Goal: Transaction & Acquisition: Obtain resource

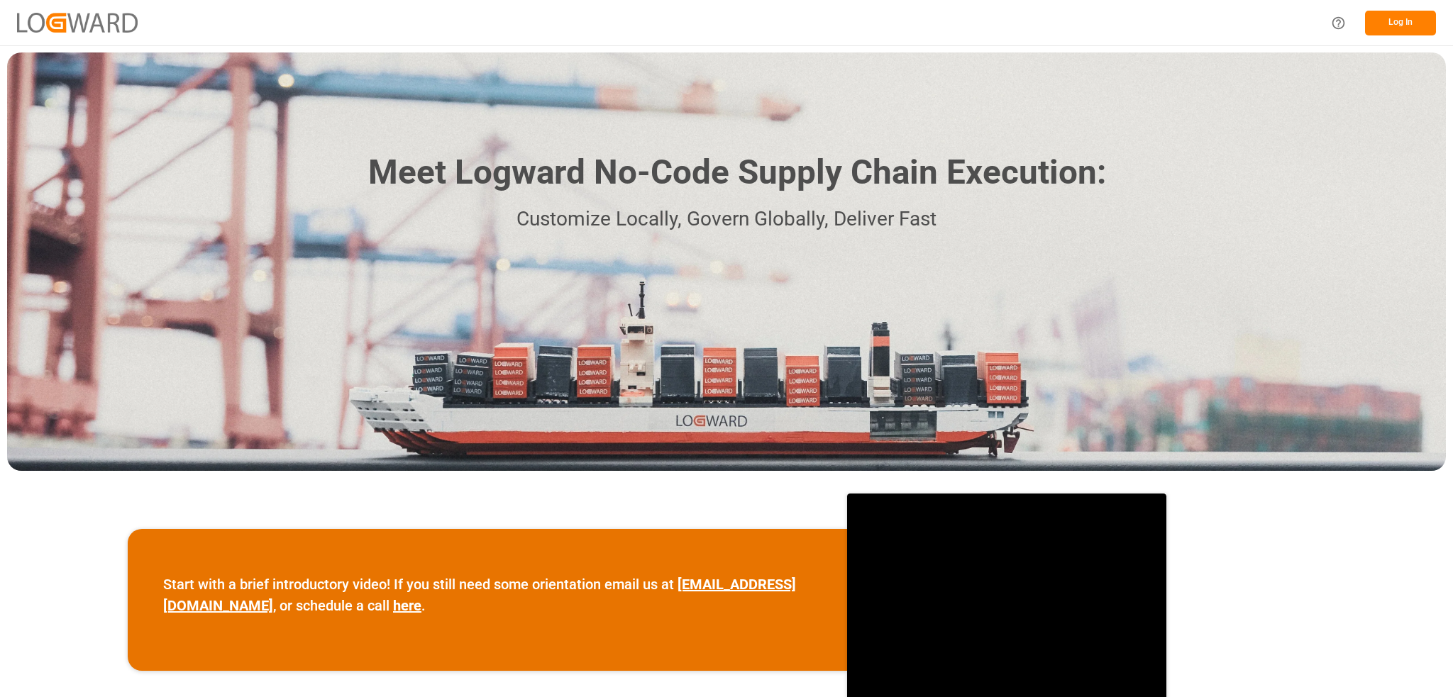
click at [1422, 18] on button "Log In" at bounding box center [1400, 23] width 71 height 25
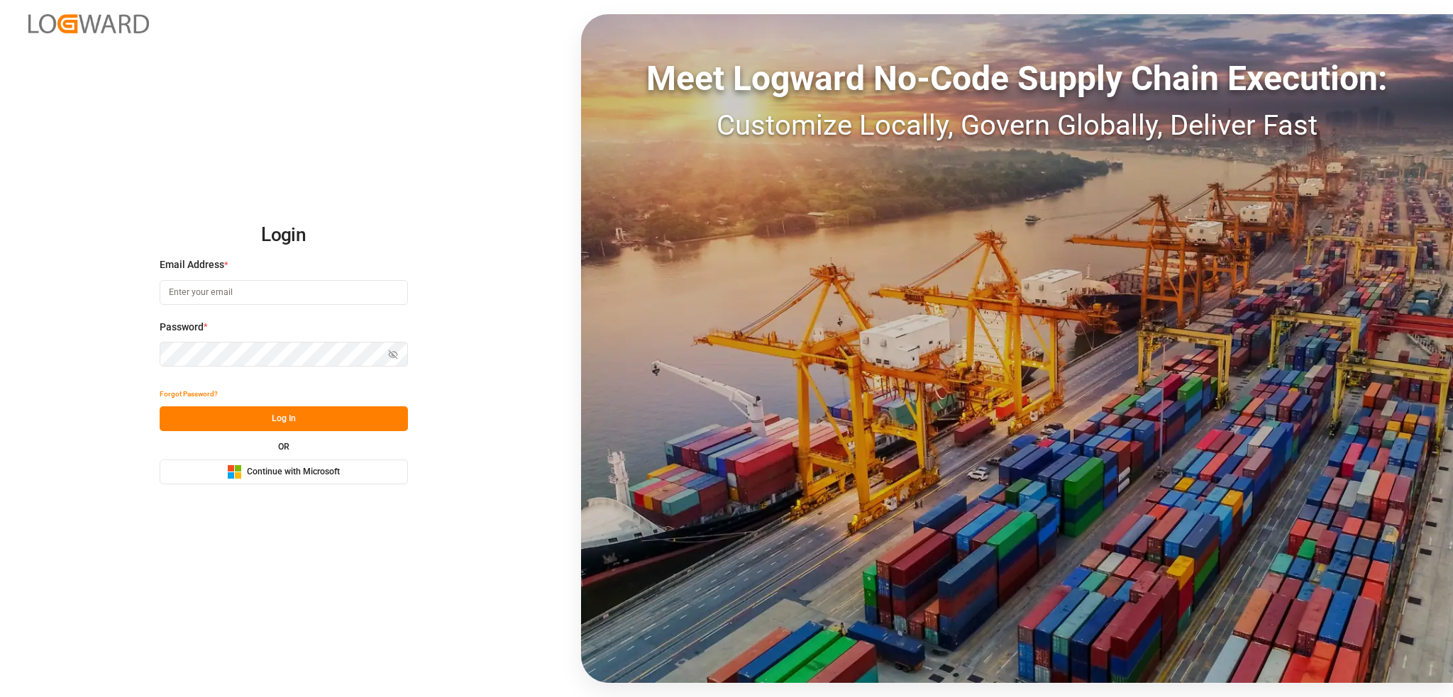
click at [281, 470] on span "Continue with Microsoft" at bounding box center [293, 472] width 93 height 13
click at [329, 476] on span "Continue with Microsoft" at bounding box center [293, 472] width 93 height 13
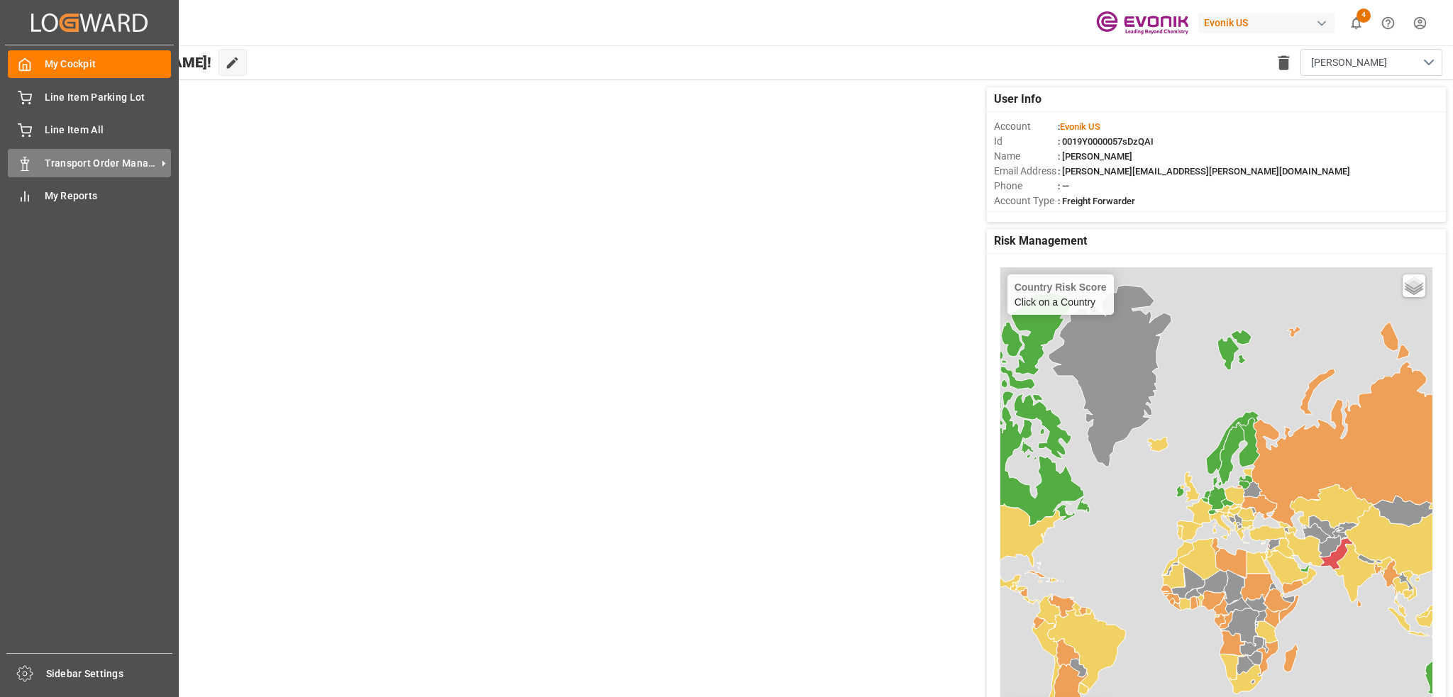
click at [102, 169] on span "Transport Order Management" at bounding box center [101, 163] width 112 height 15
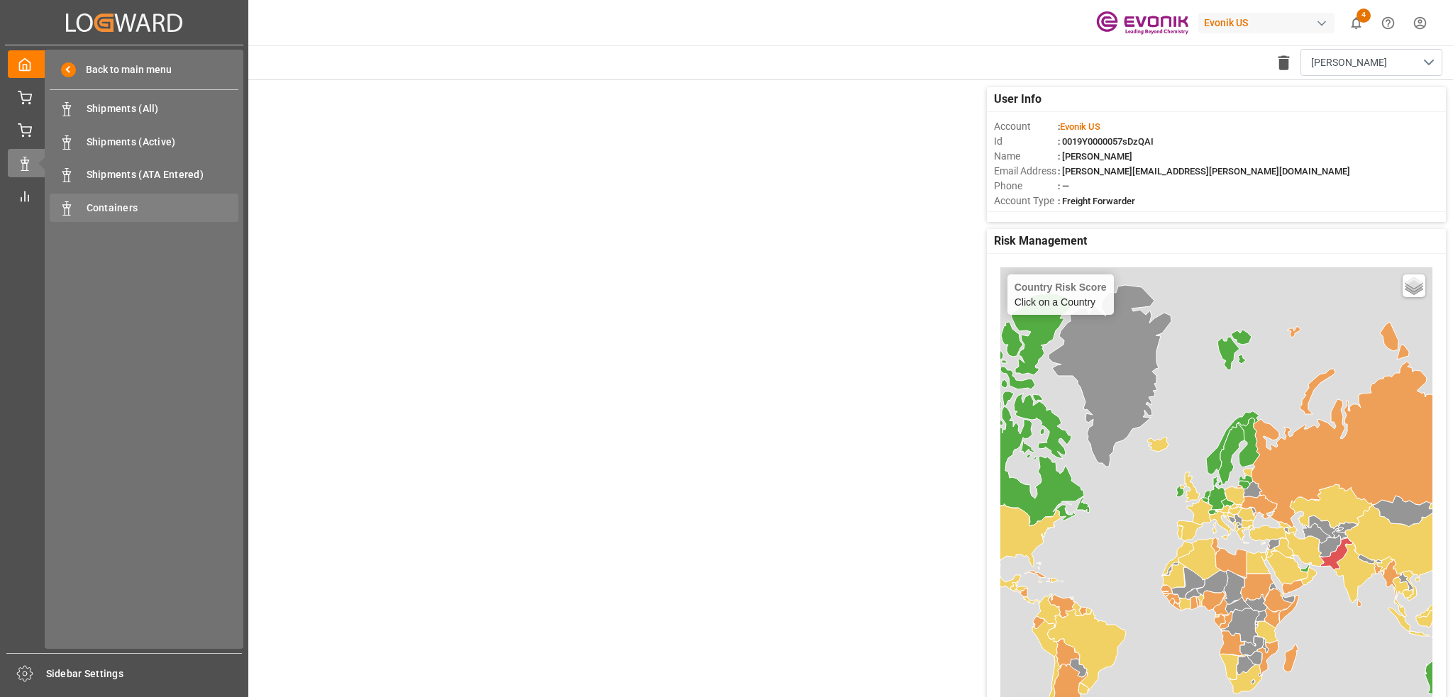
click at [140, 207] on span "Containers" at bounding box center [163, 208] width 153 height 15
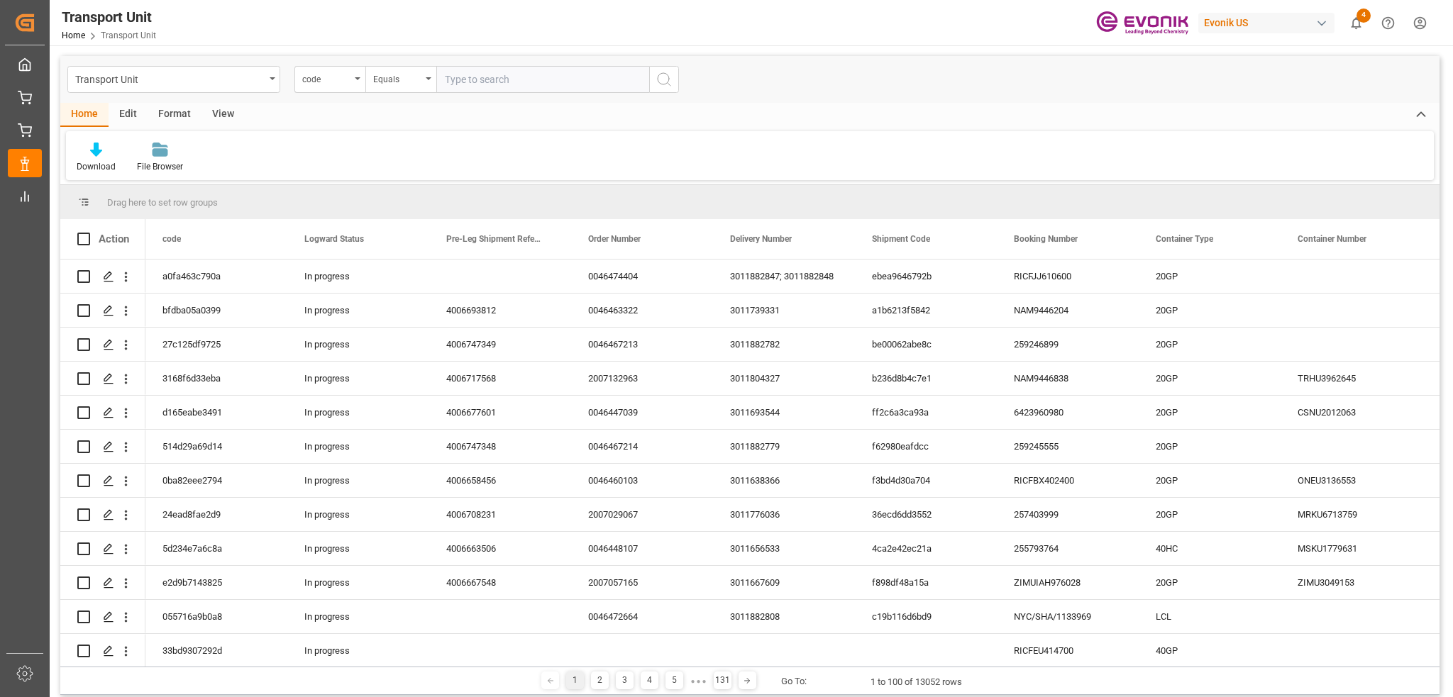
click at [190, 105] on div "Format" at bounding box center [175, 115] width 54 height 24
click at [214, 112] on div "View" at bounding box center [222, 115] width 43 height 24
click at [99, 152] on div at bounding box center [91, 149] width 28 height 15
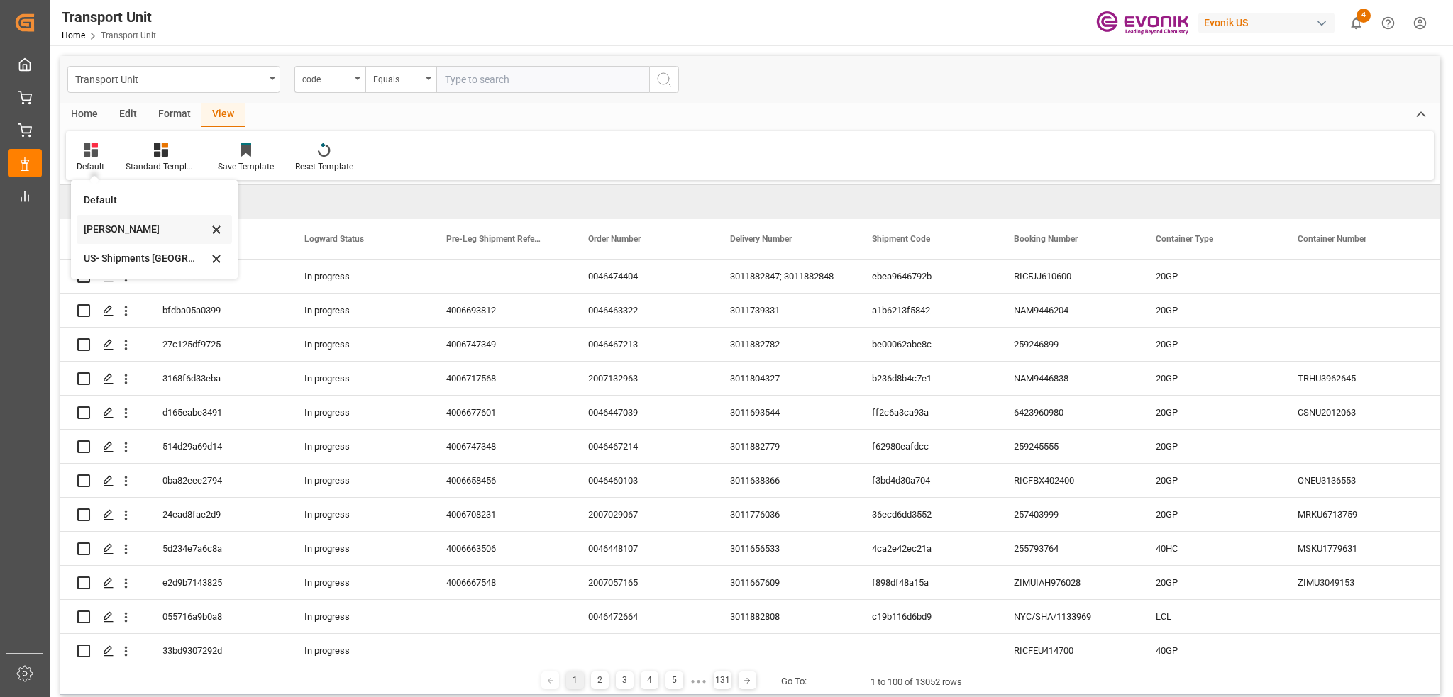
click at [110, 226] on div "Emely" at bounding box center [146, 229] width 124 height 15
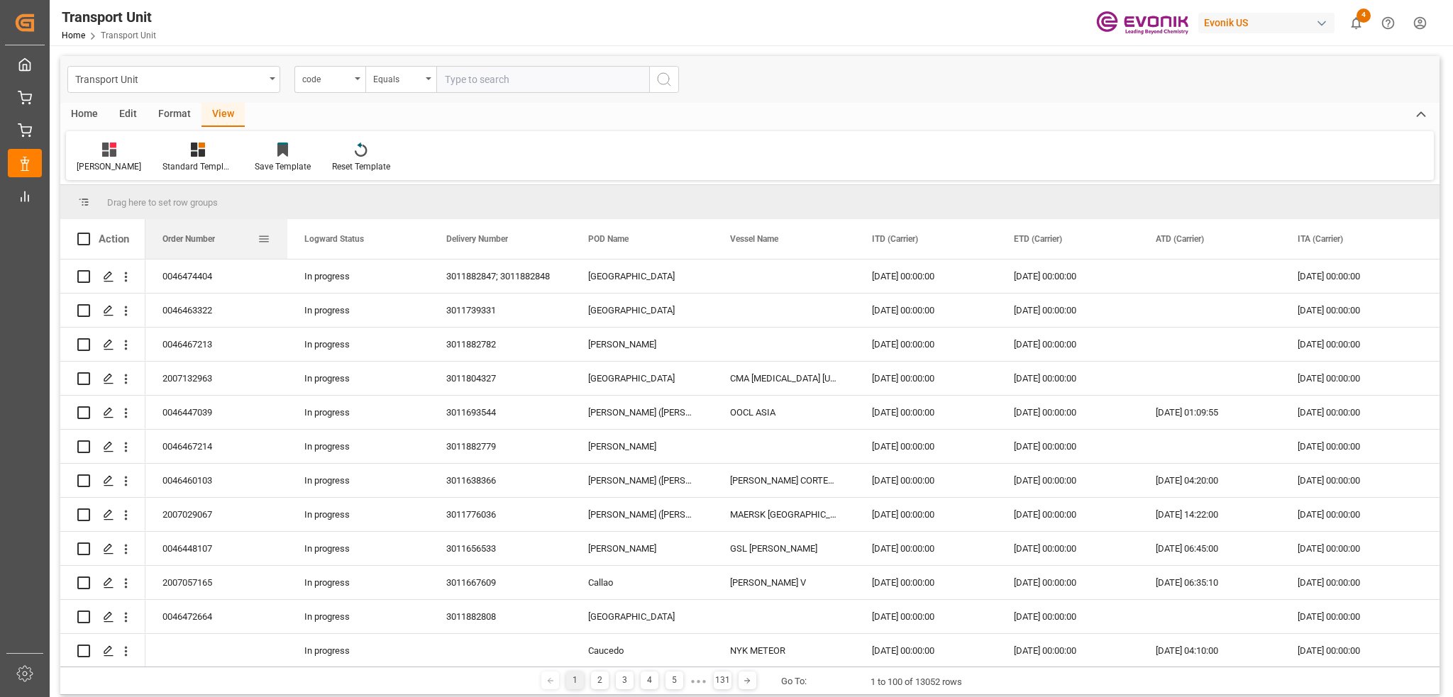
drag, startPoint x: 397, startPoint y: 241, endPoint x: 166, endPoint y: 240, distance: 231.3
click at [166, 240] on div "Order Number" at bounding box center [209, 239] width 95 height 40
click at [128, 75] on div "Transport Unit" at bounding box center [169, 79] width 189 height 18
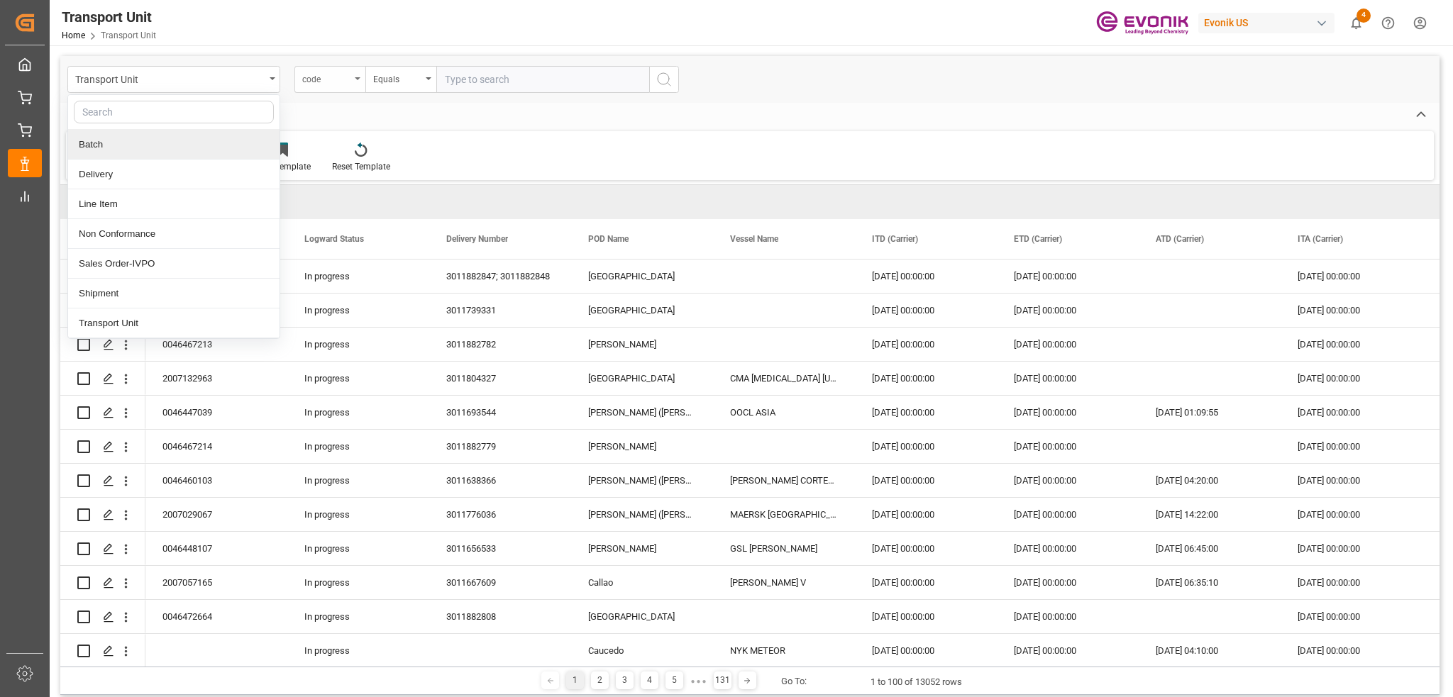
click at [355, 69] on div "code" at bounding box center [329, 79] width 71 height 27
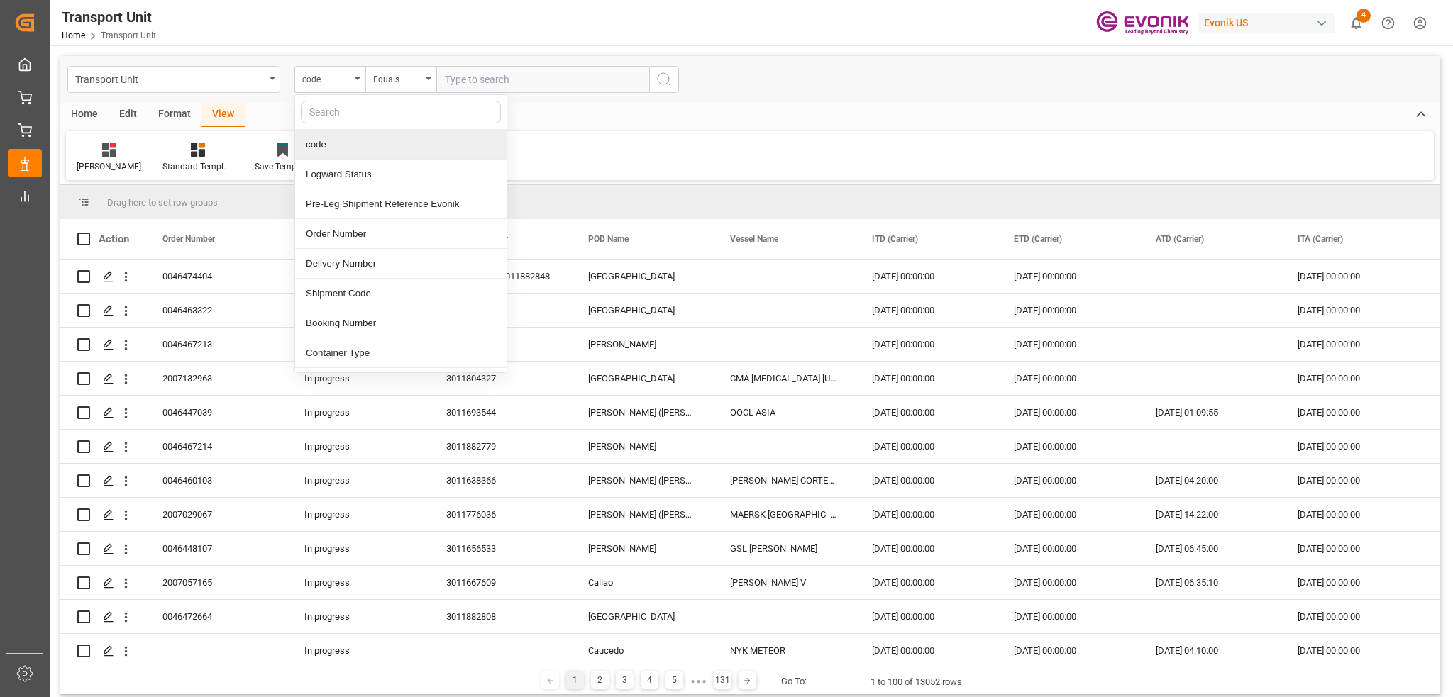
click at [339, 111] on input "text" at bounding box center [401, 112] width 200 height 23
type input "pod"
click at [377, 136] on div "POD Name" at bounding box center [400, 145] width 211 height 30
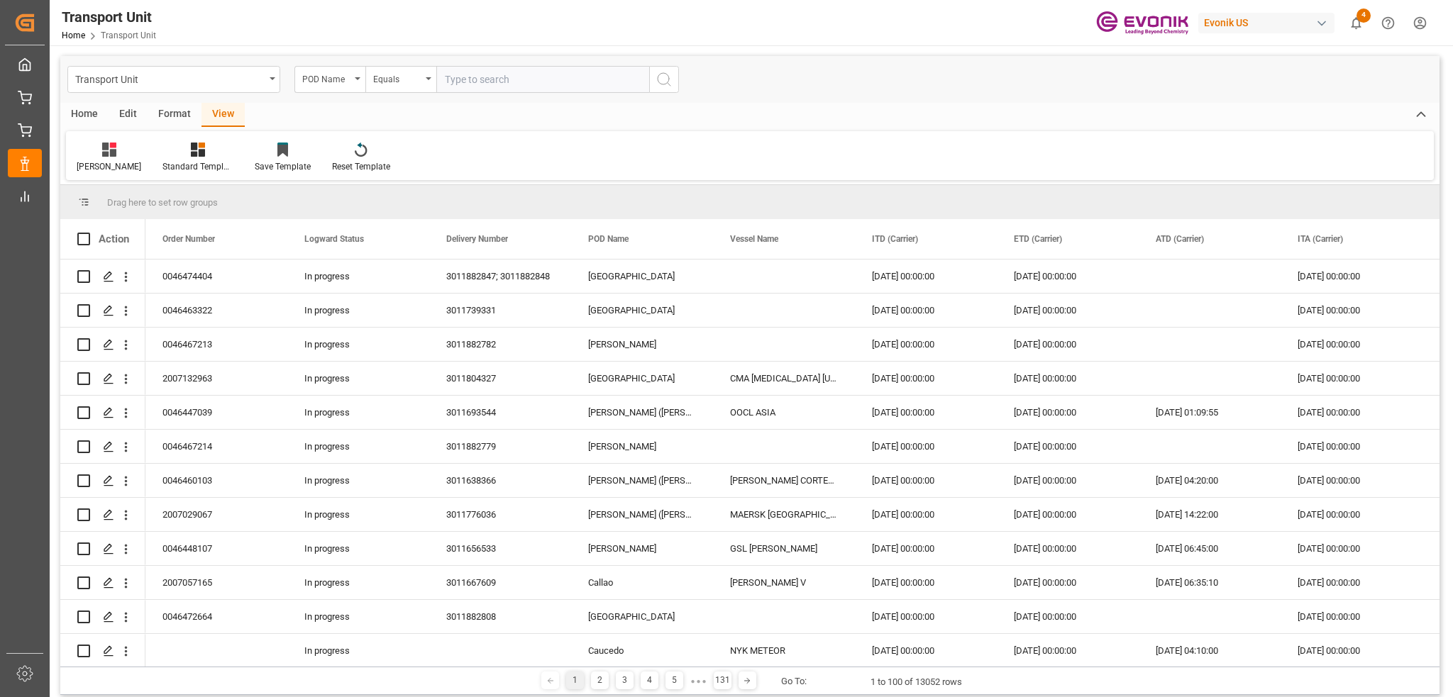
click at [468, 81] on input "text" at bounding box center [542, 79] width 213 height 27
type input "Antwerp"
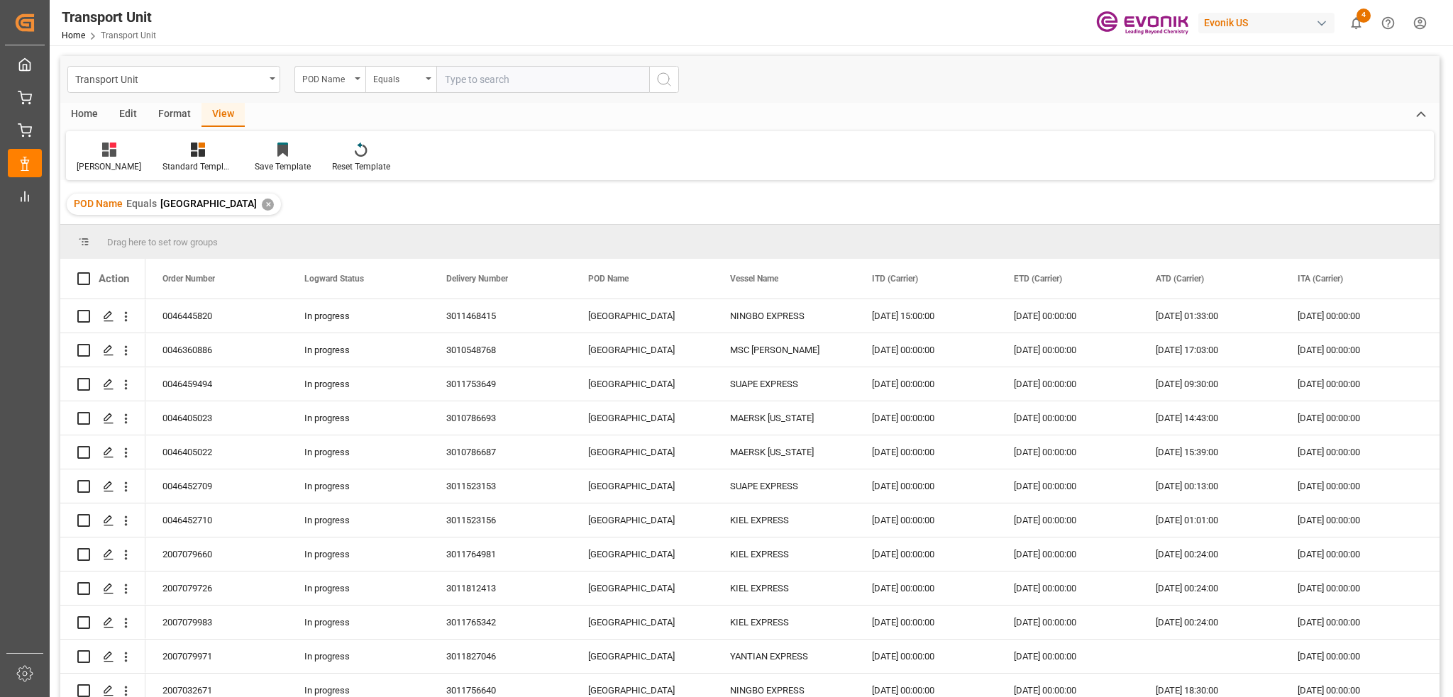
click at [345, 82] on div "POD Name" at bounding box center [326, 78] width 48 height 16
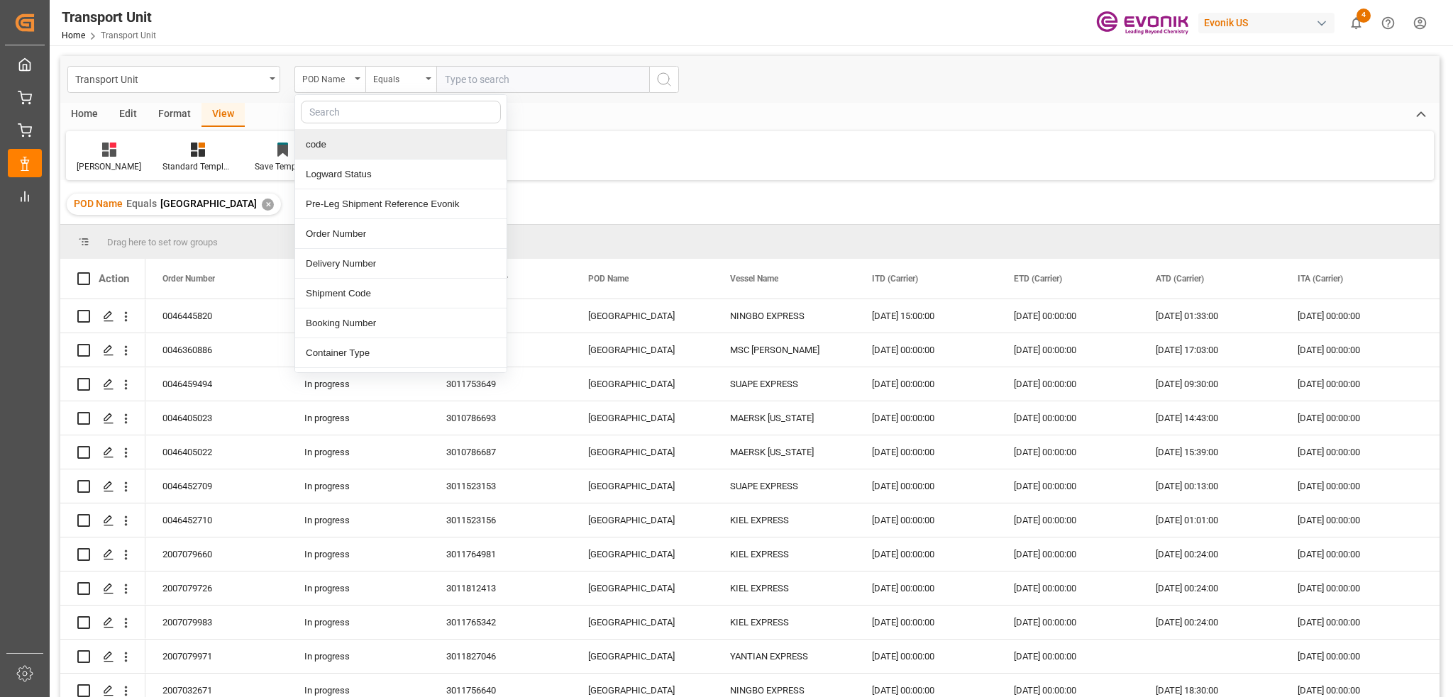
click at [355, 110] on input "text" at bounding box center [401, 112] width 200 height 23
type input "etd"
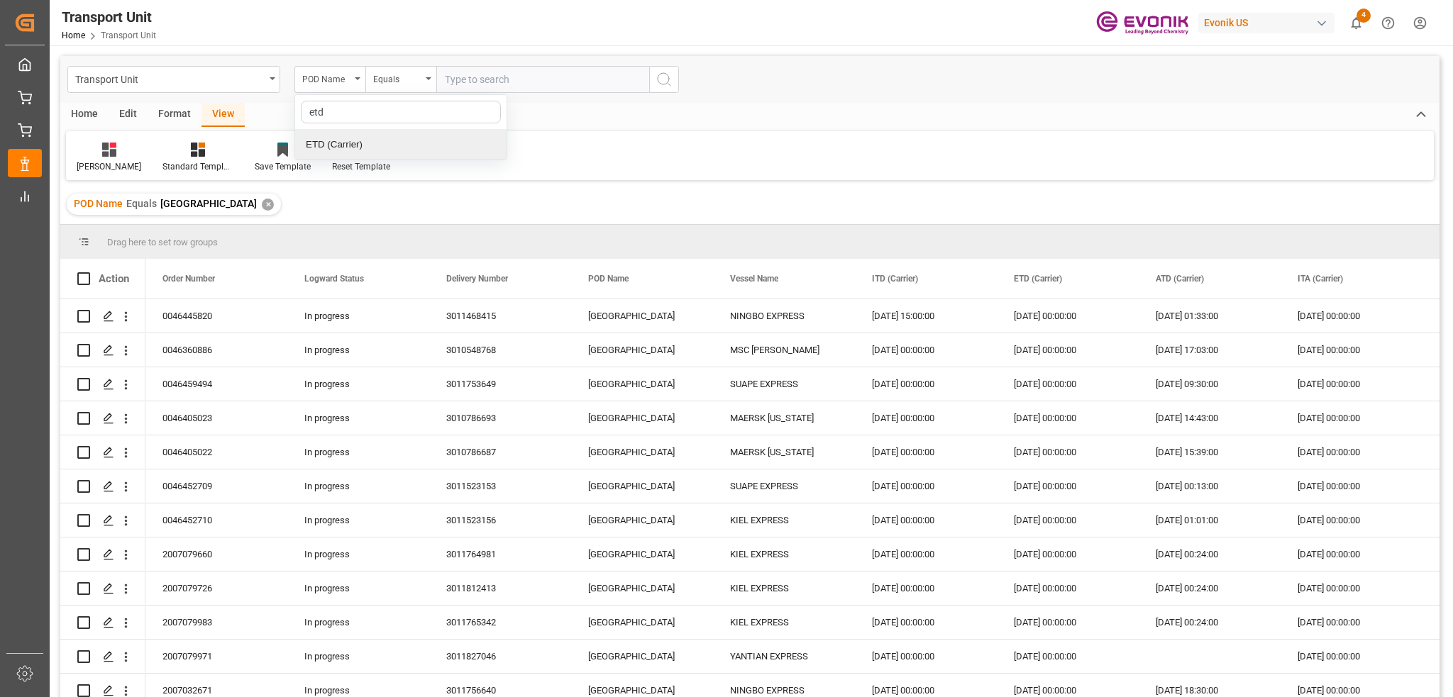
click at [331, 144] on div "ETD (Carrier)" at bounding box center [400, 145] width 211 height 30
click at [402, 79] on div "Equals" at bounding box center [397, 78] width 48 height 16
click at [431, 231] on div "Greater than" at bounding box center [471, 234] width 211 height 30
click at [497, 87] on input "text" at bounding box center [542, 79] width 213 height 27
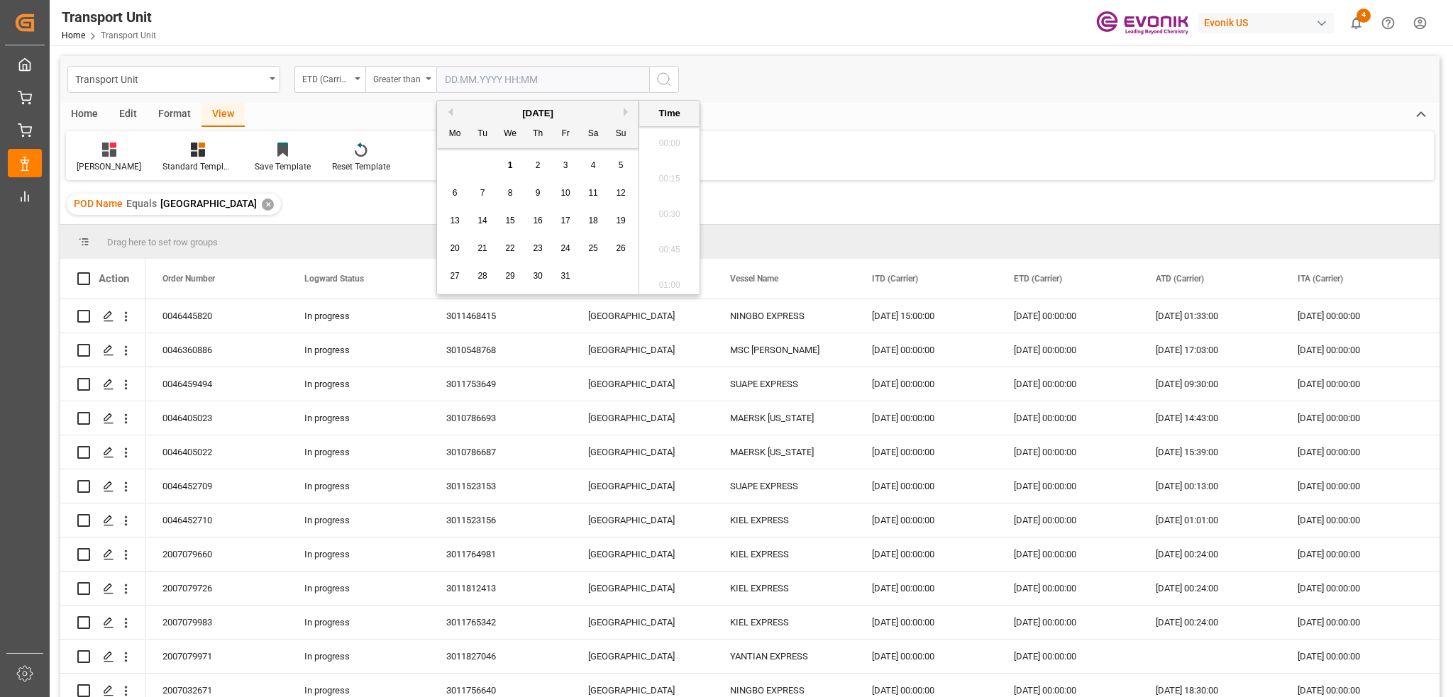
scroll to position [1778, 0]
type input "01.01.2025 00:00"
click at [656, 79] on icon "search button" at bounding box center [664, 79] width 17 height 17
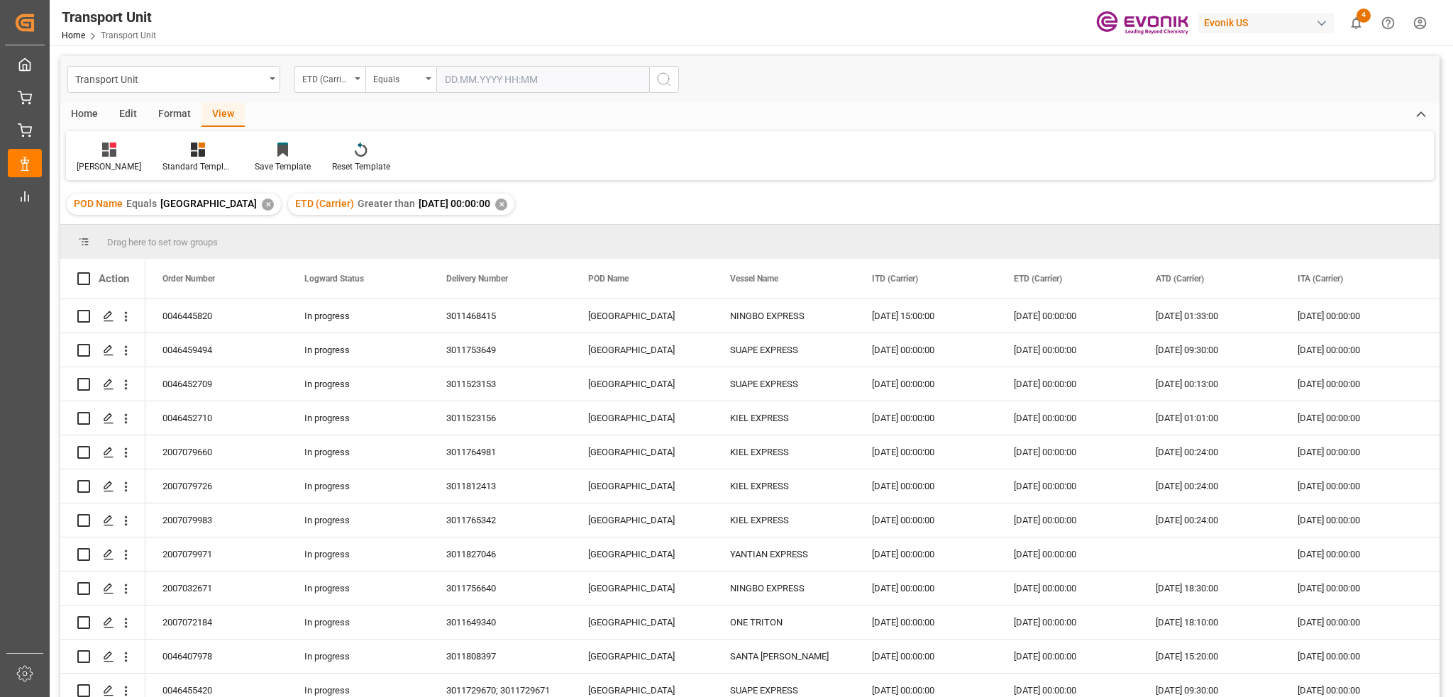
click at [123, 115] on div "Edit" at bounding box center [128, 115] width 39 height 24
click at [73, 114] on div "Home" at bounding box center [84, 115] width 48 height 24
click at [71, 156] on div "Download" at bounding box center [96, 157] width 60 height 31
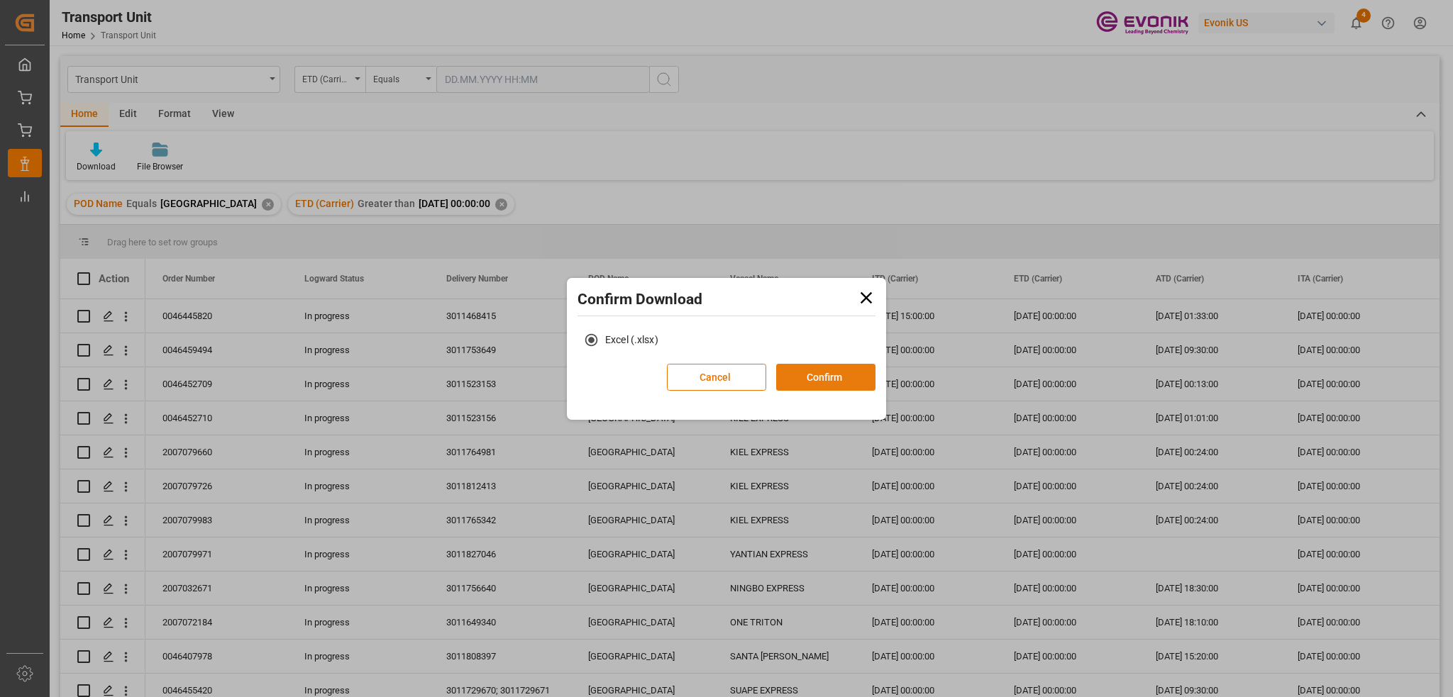
click at [825, 376] on button "Confirm" at bounding box center [825, 377] width 99 height 27
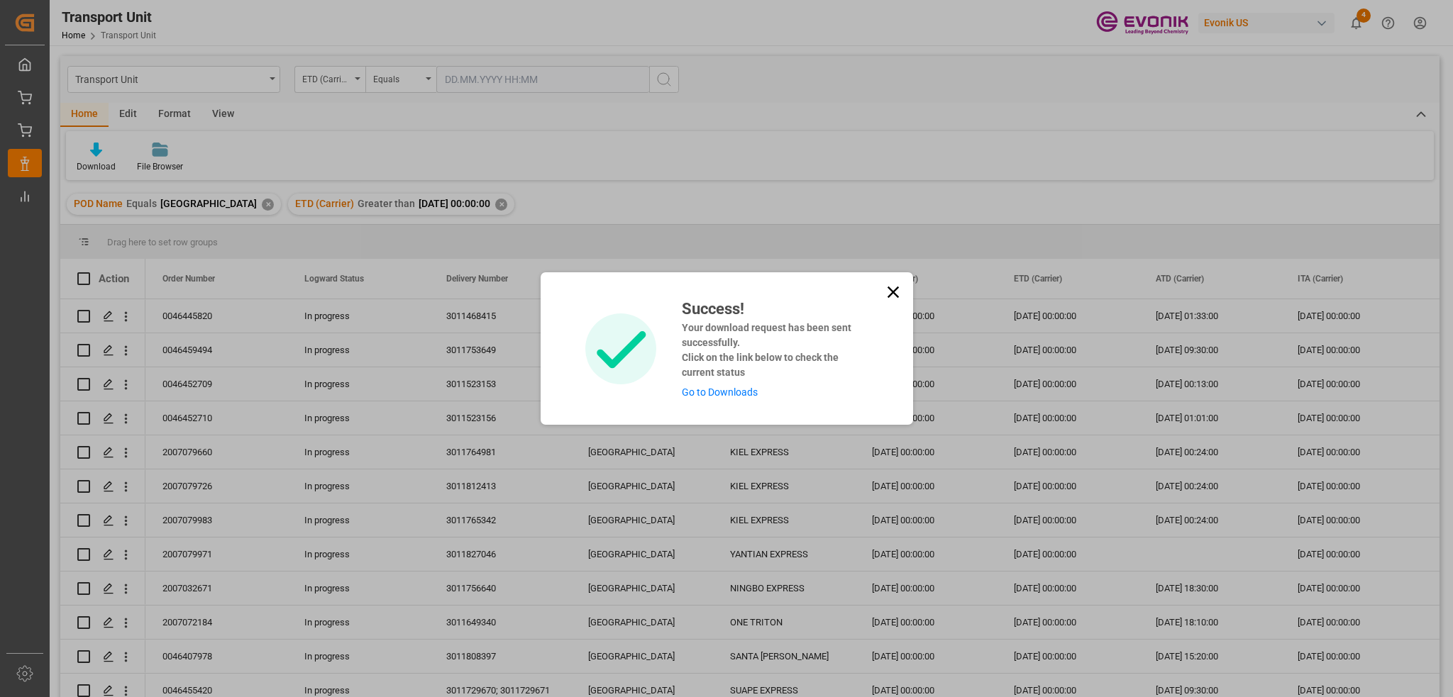
click at [741, 397] on link "Go to Downloads" at bounding box center [720, 392] width 76 height 11
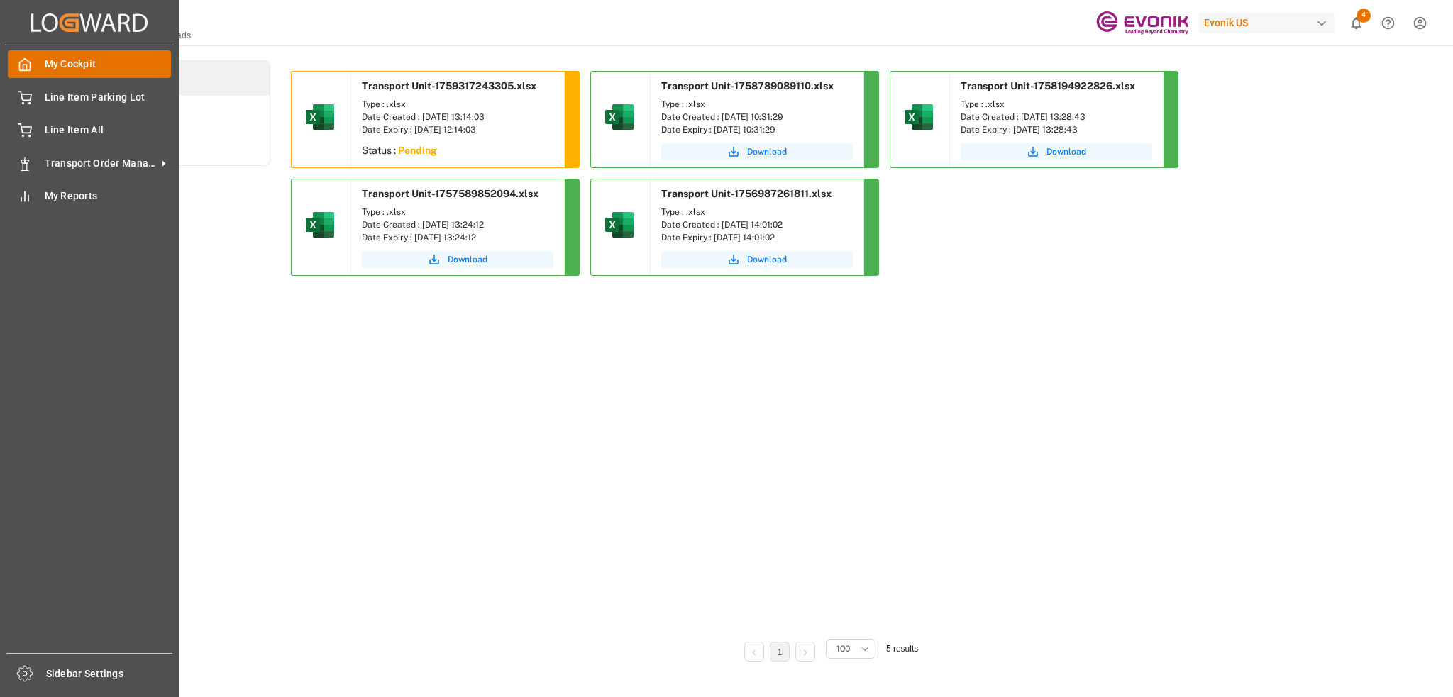
click at [40, 61] on div "My Cockpit My Cockpit" at bounding box center [89, 64] width 163 height 28
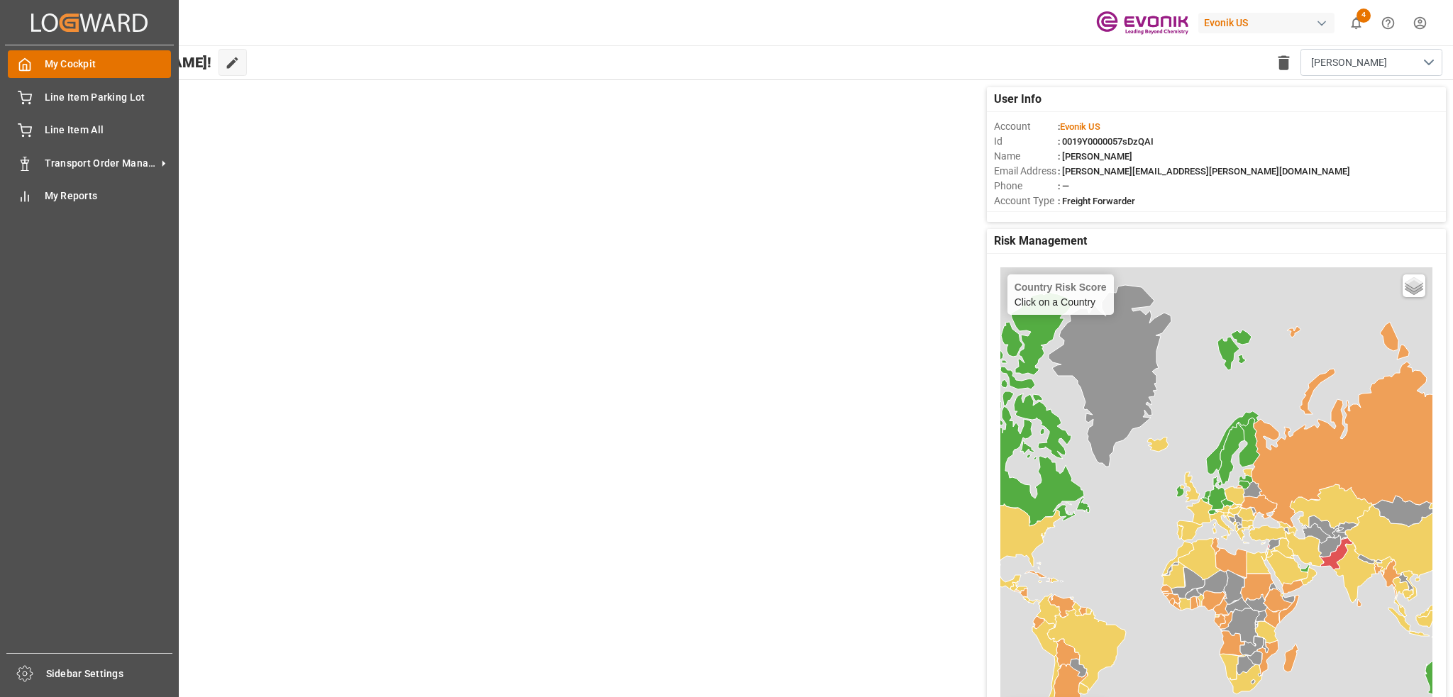
click at [87, 68] on span "My Cockpit" at bounding box center [108, 64] width 127 height 15
click at [126, 184] on div "My Reports My Reports" at bounding box center [89, 196] width 163 height 28
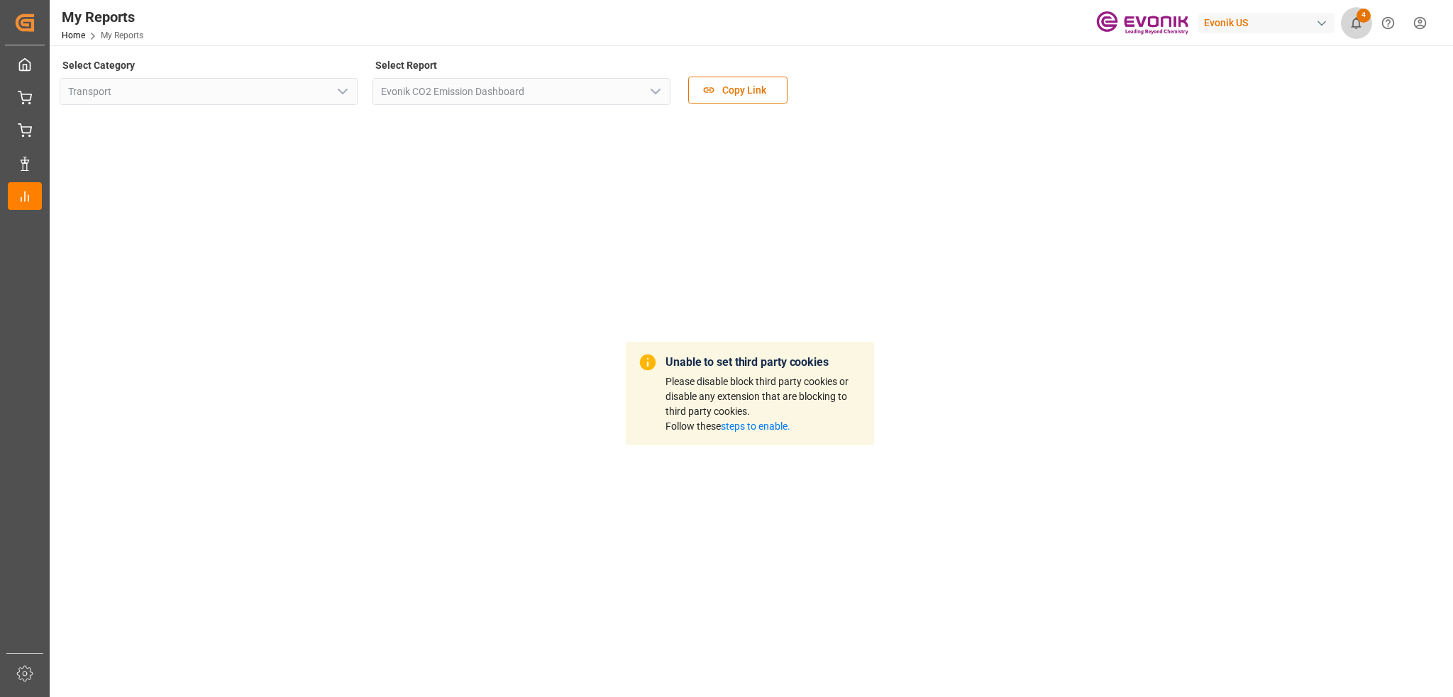
click at [1368, 20] on span "4" at bounding box center [1363, 16] width 14 height 14
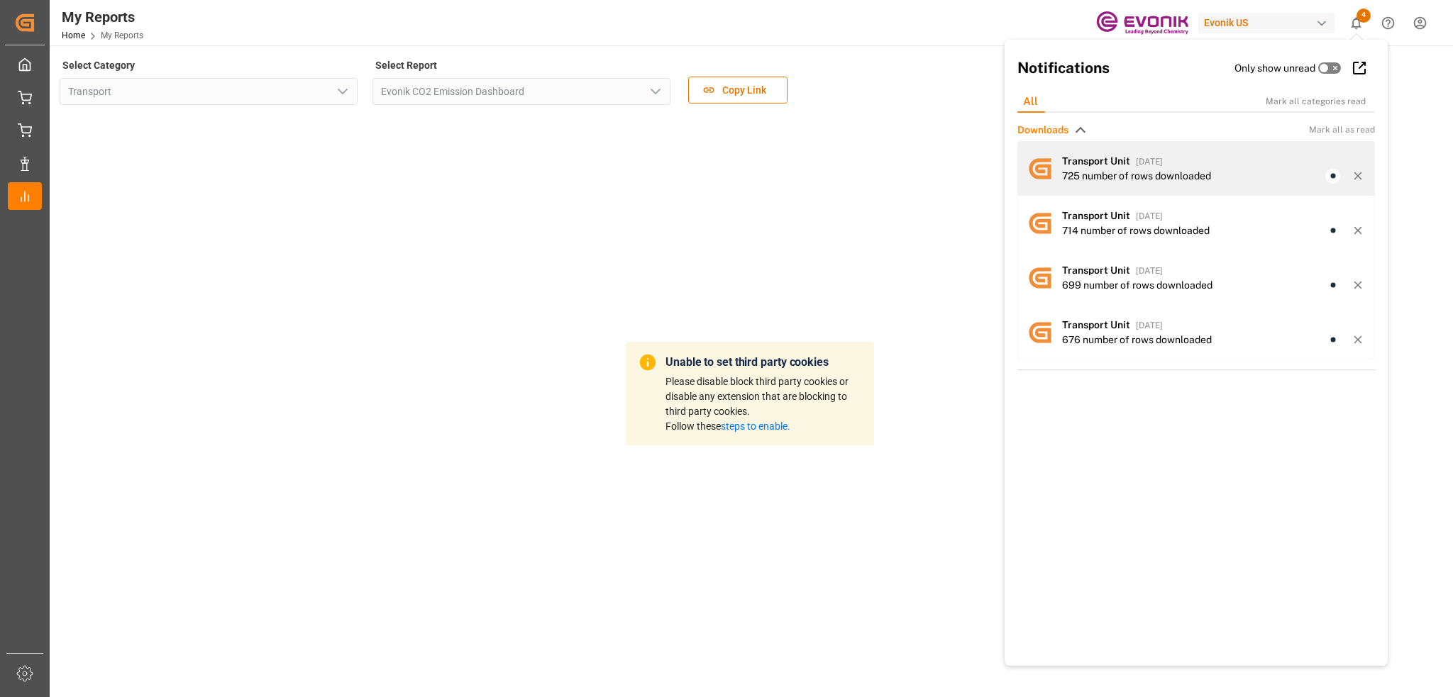
click at [1202, 159] on div "Transport Unit 6 days ago" at bounding box center [1213, 161] width 303 height 15
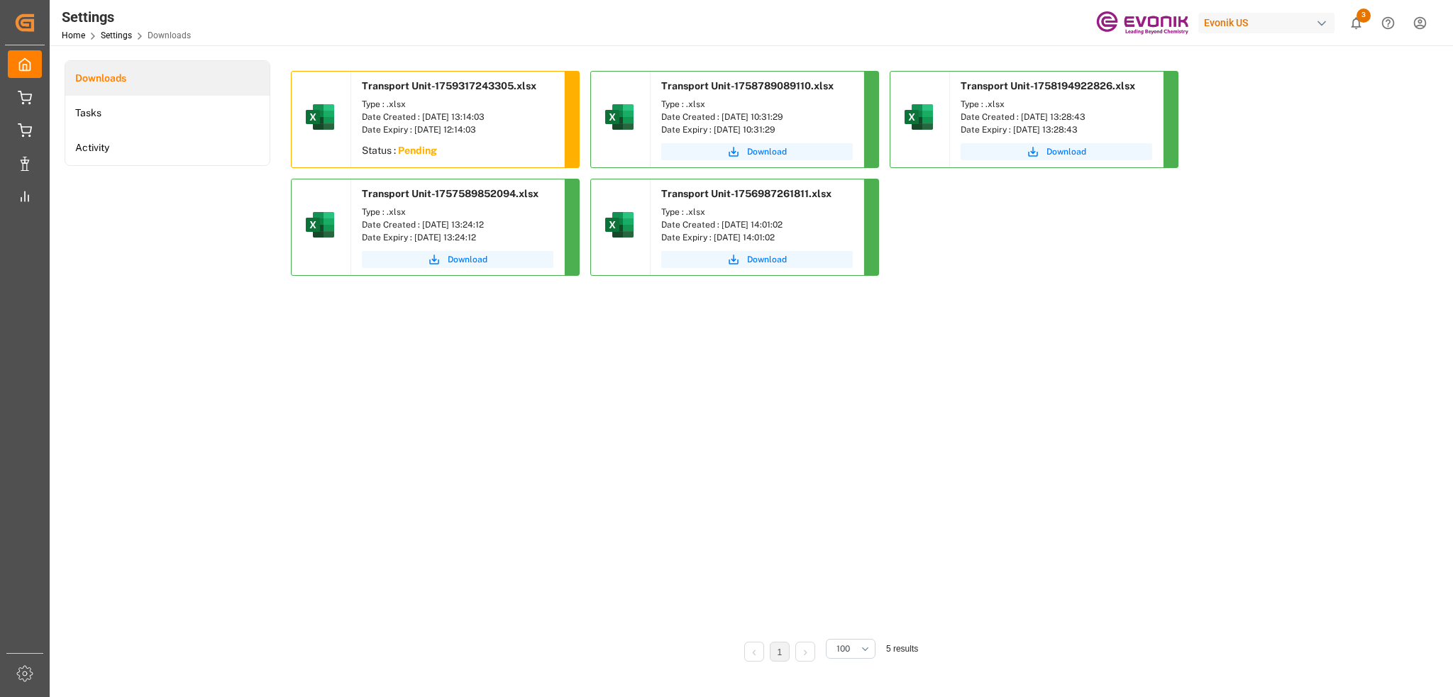
click at [426, 152] on sapn "Pending" at bounding box center [417, 150] width 39 height 11
click at [164, 116] on li "Tasks" at bounding box center [167, 113] width 204 height 35
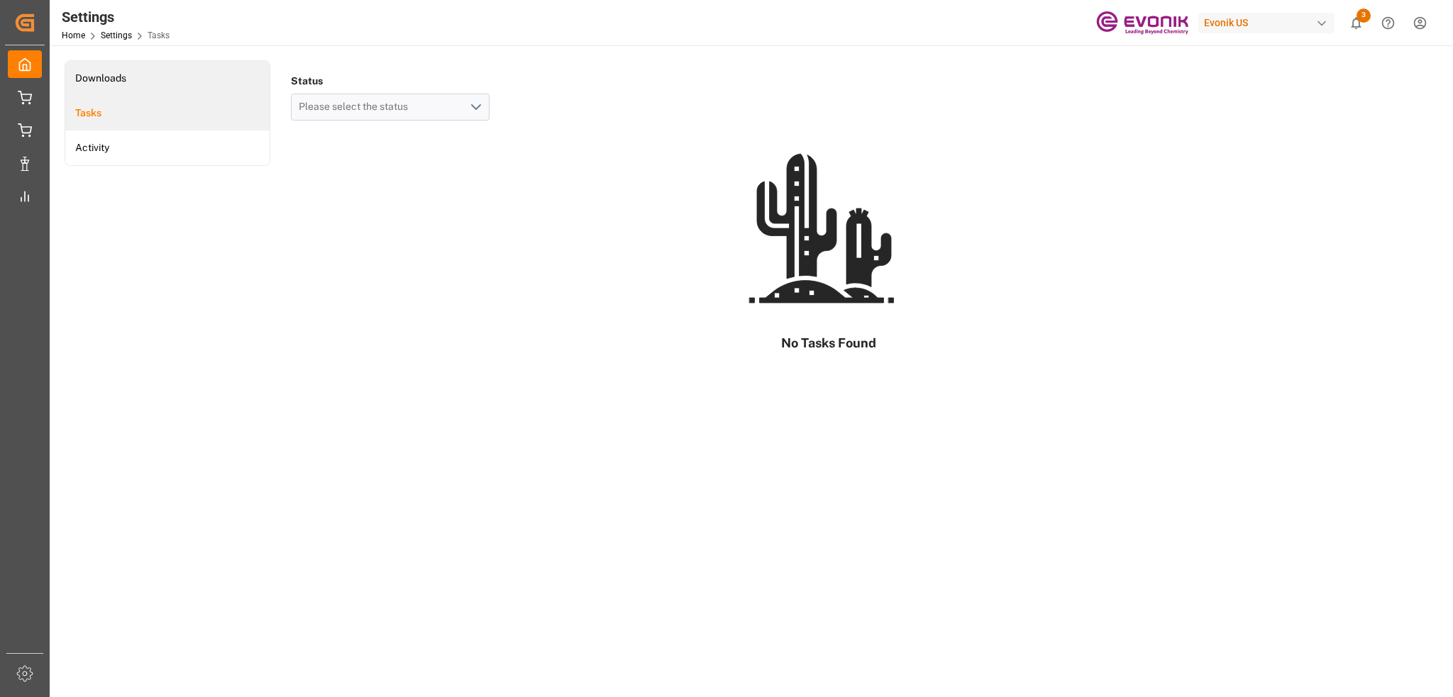
click at [156, 74] on li "Downloads" at bounding box center [167, 78] width 204 height 35
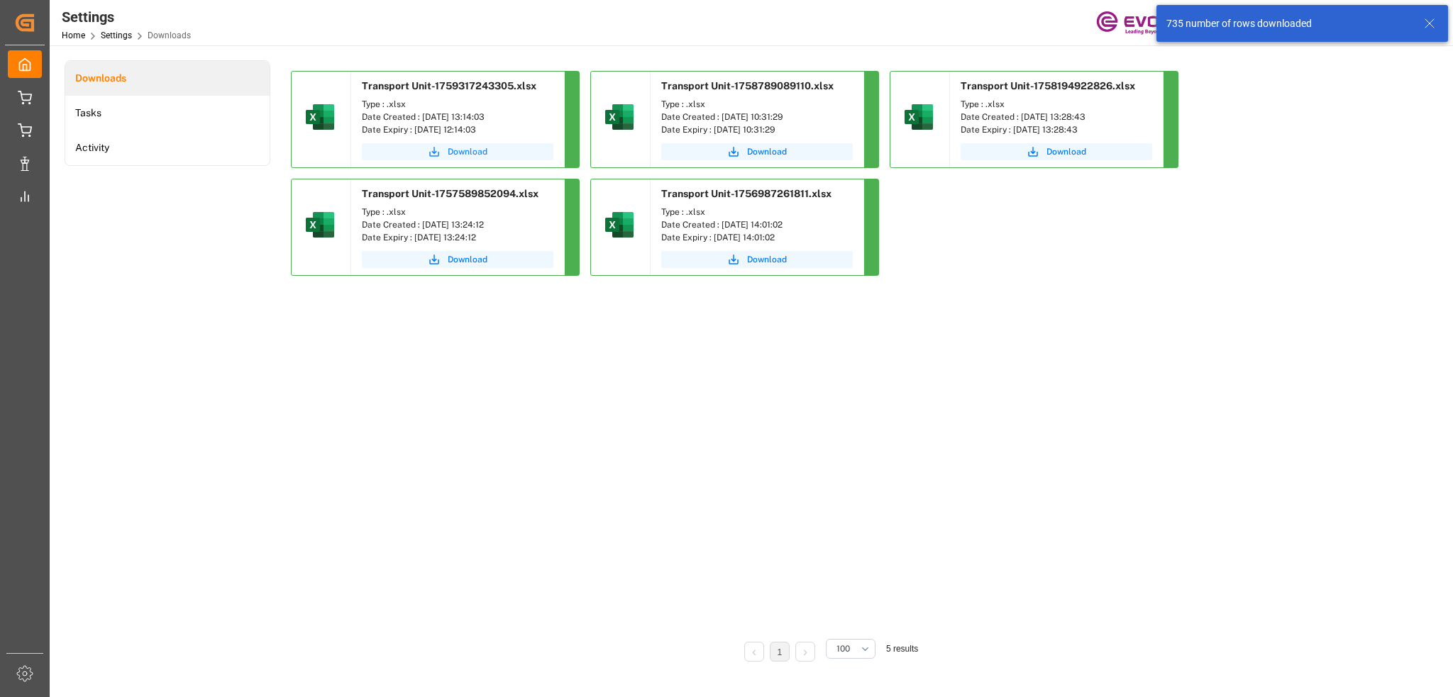
drag, startPoint x: 462, startPoint y: 147, endPoint x: 475, endPoint y: 153, distance: 14.6
click at [462, 147] on span "Download" at bounding box center [468, 151] width 40 height 13
